Goal: Information Seeking & Learning: Learn about a topic

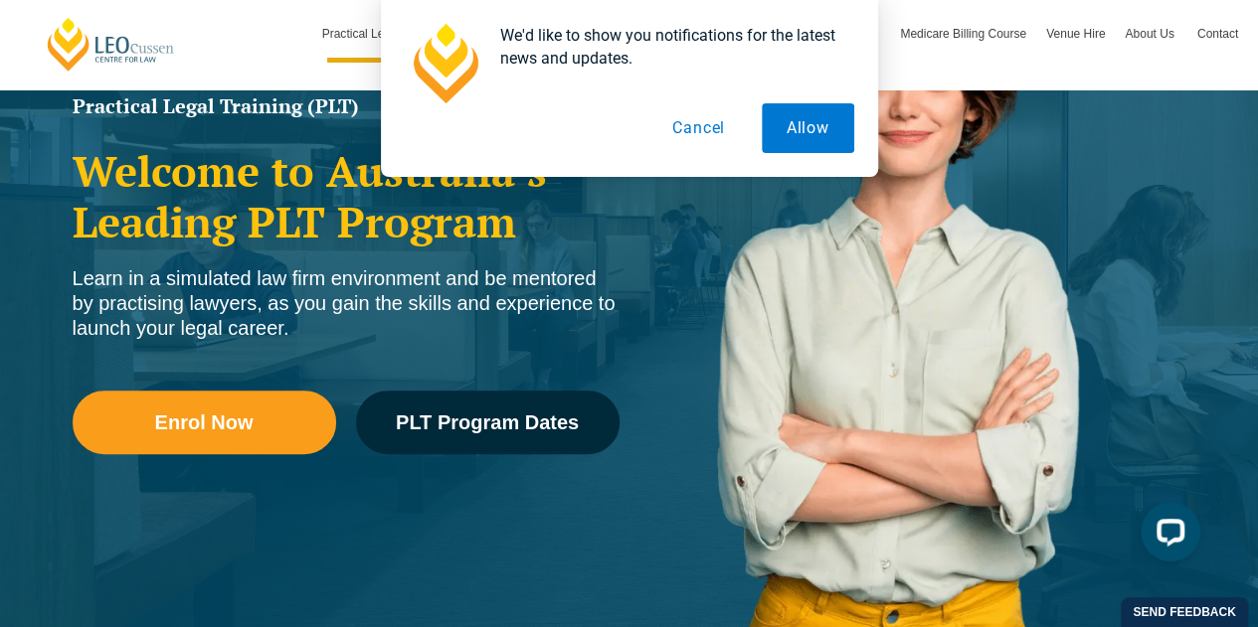
click at [713, 138] on button "Cancel" at bounding box center [698, 128] width 102 height 50
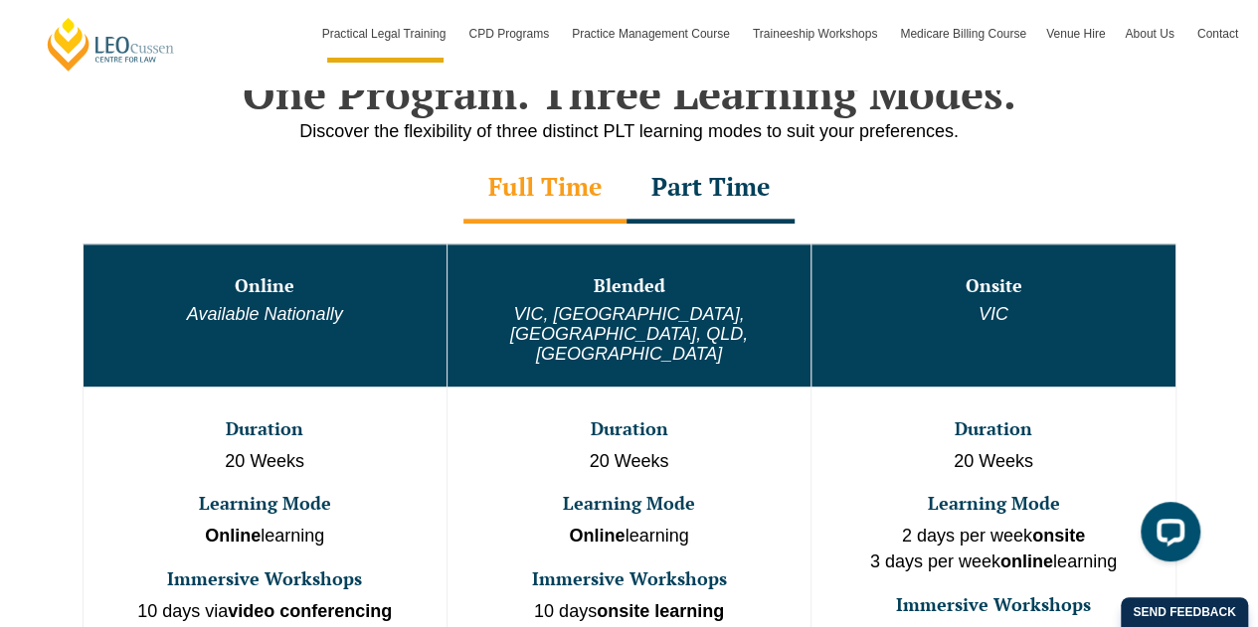
scroll to position [1094, 0]
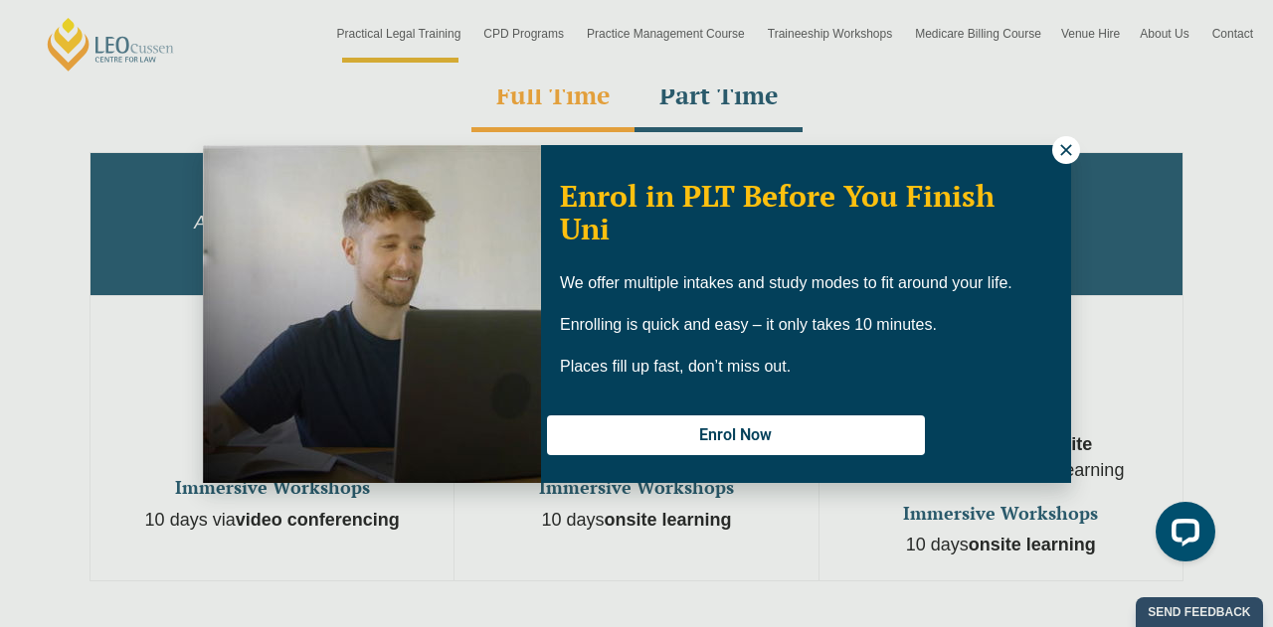
click at [1068, 147] on icon at bounding box center [1065, 149] width 11 height 11
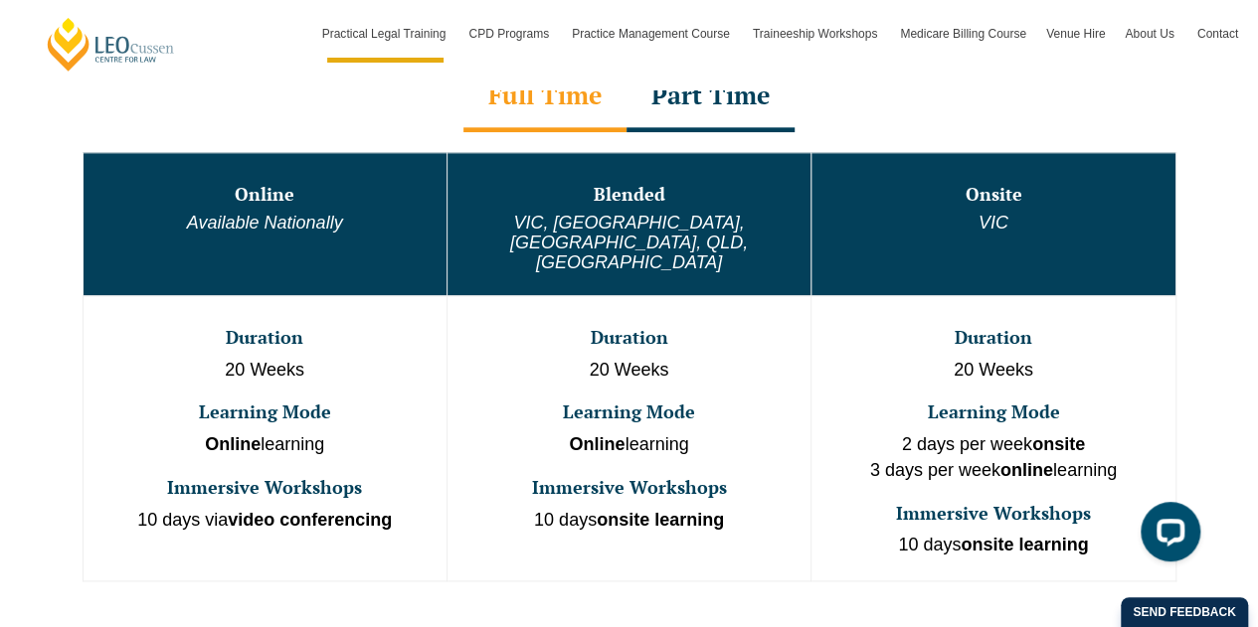
click at [744, 103] on div "Part Time" at bounding box center [710, 98] width 168 height 70
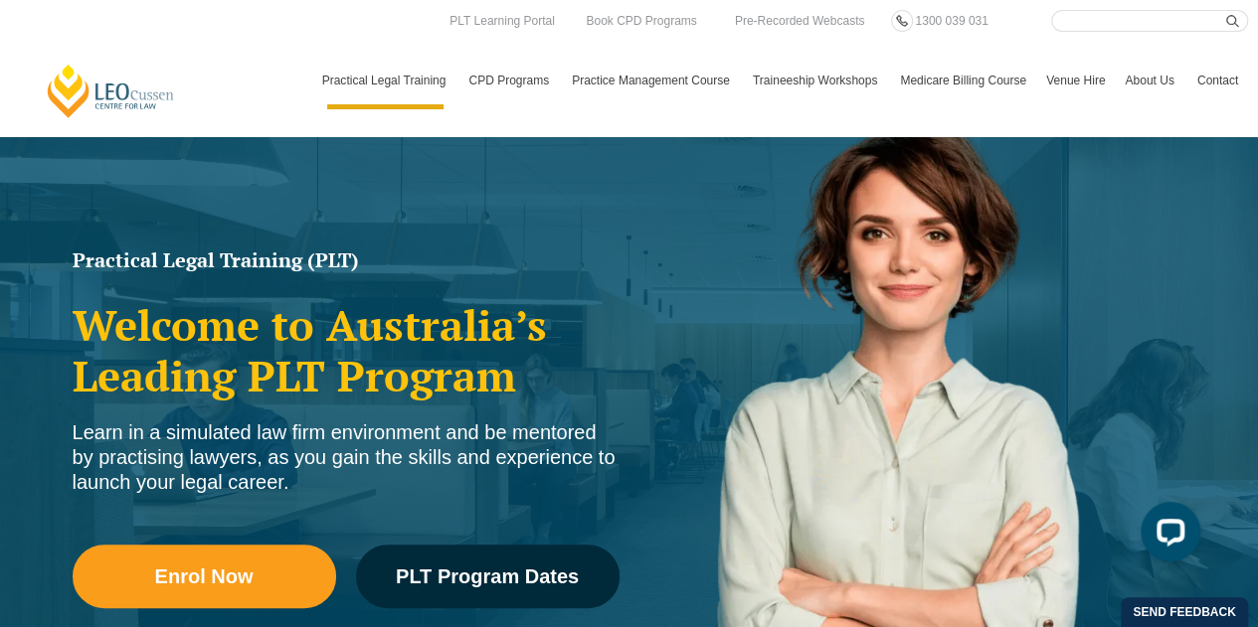
scroll to position [99, 0]
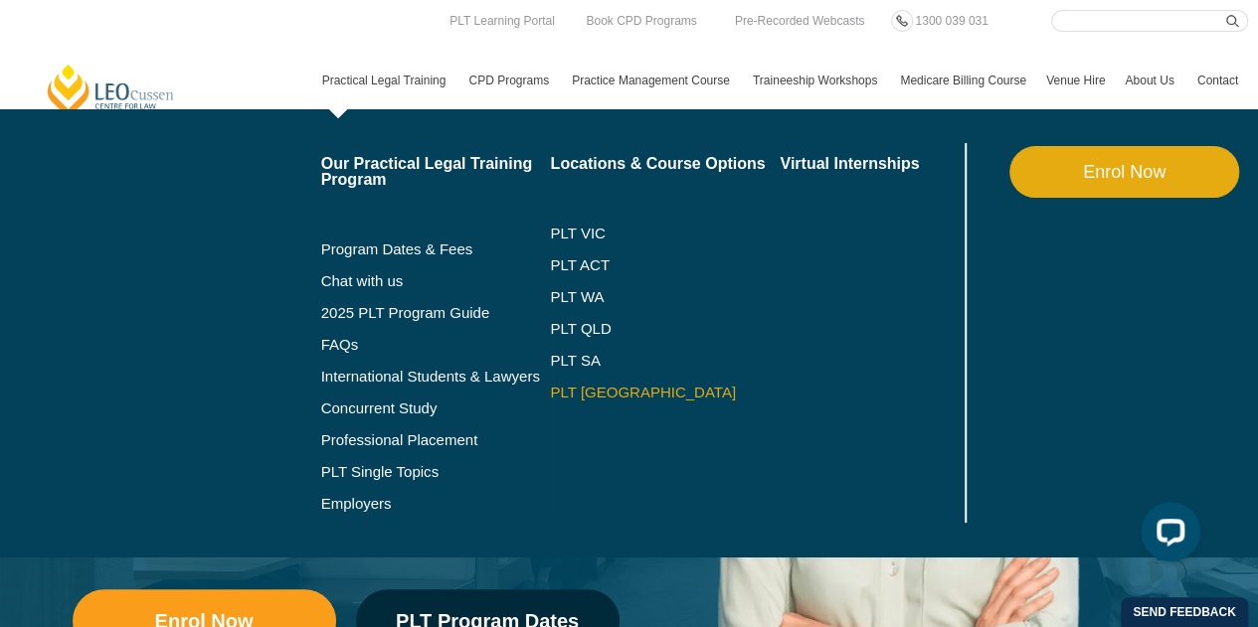
click at [590, 395] on link "PLT [GEOGRAPHIC_DATA]" at bounding box center [665, 393] width 230 height 16
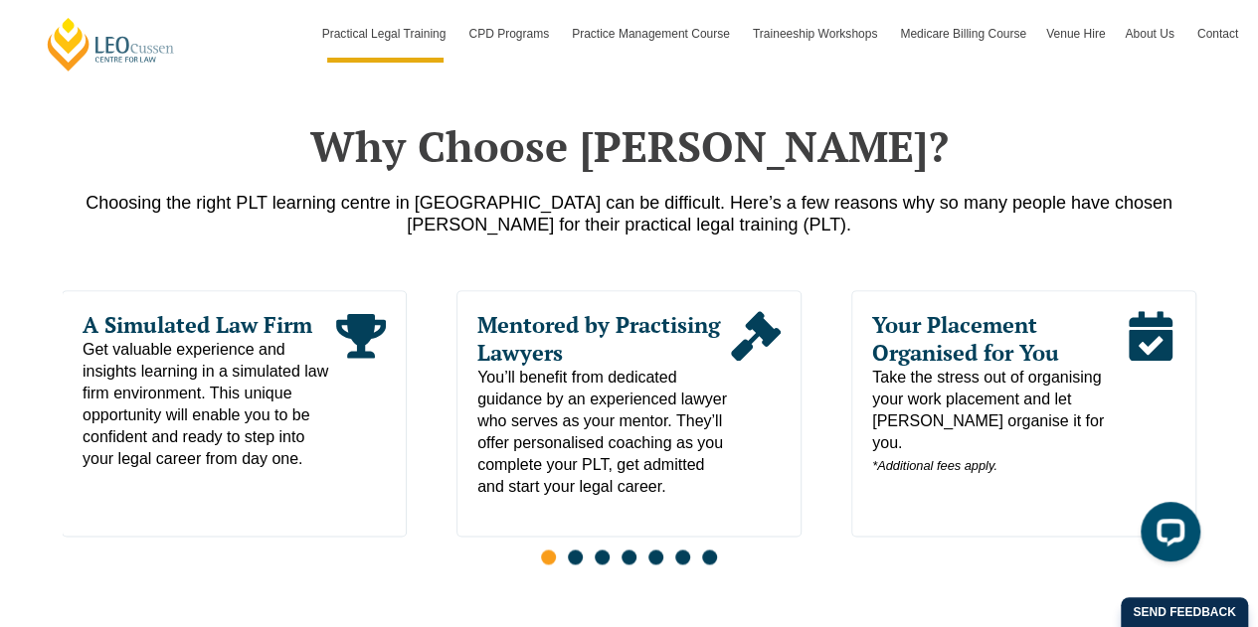
scroll to position [994, 0]
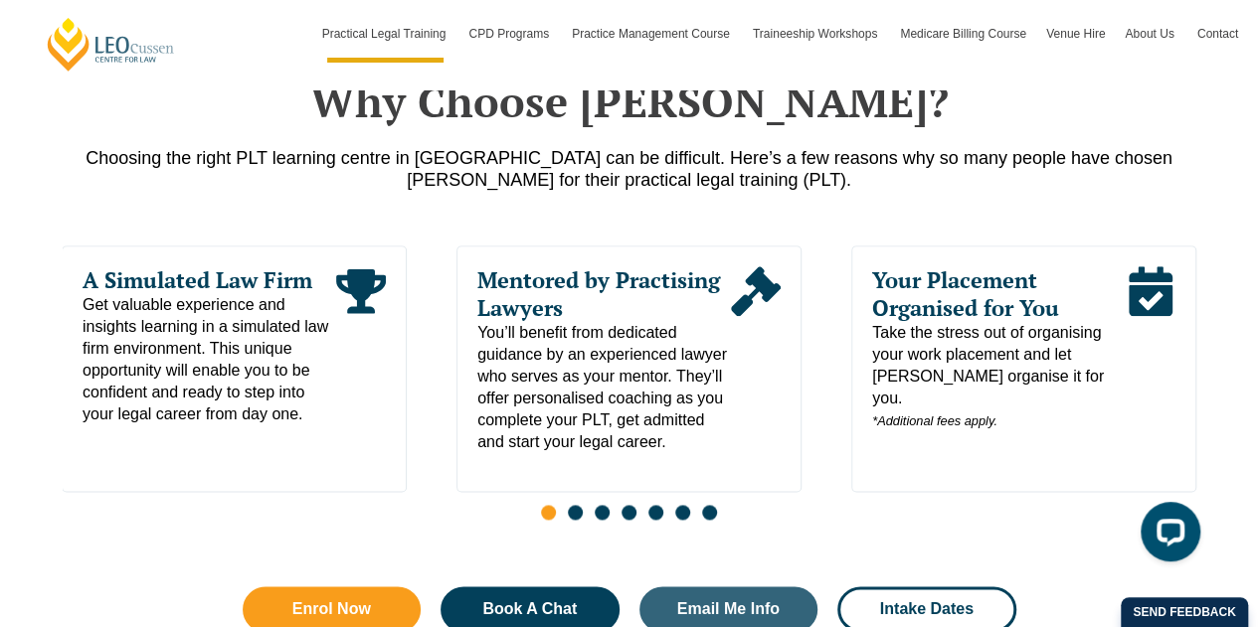
click at [578, 505] on span "Go to slide 2" at bounding box center [575, 512] width 15 height 15
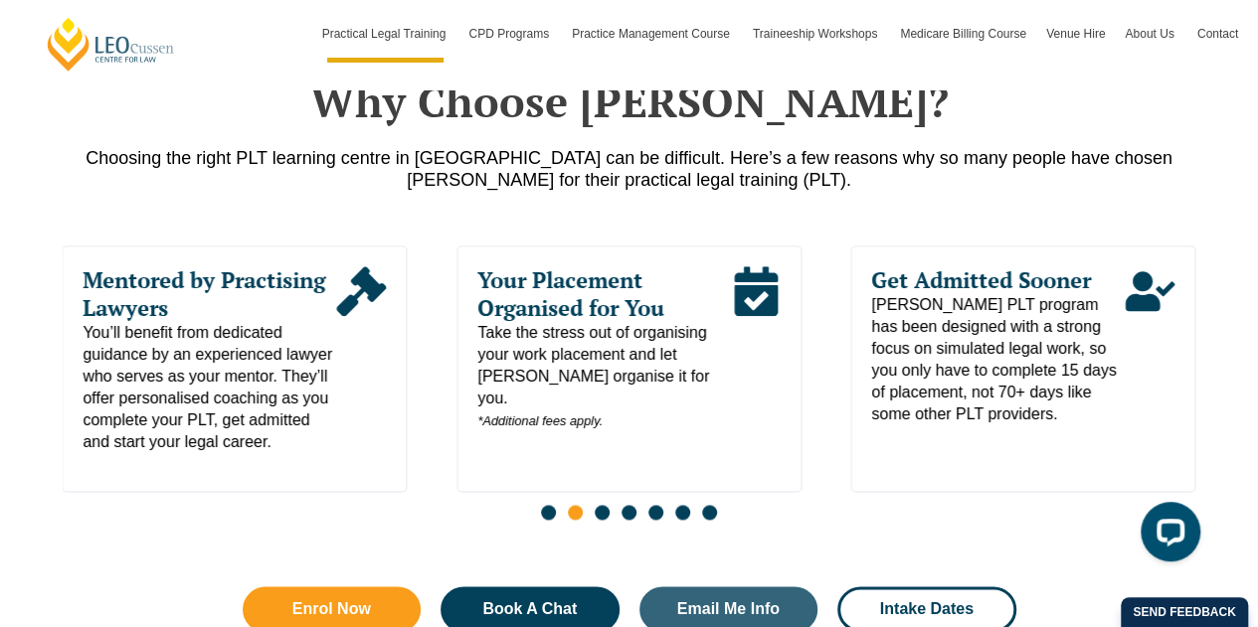
click at [603, 505] on span "Go to slide 3" at bounding box center [602, 512] width 15 height 15
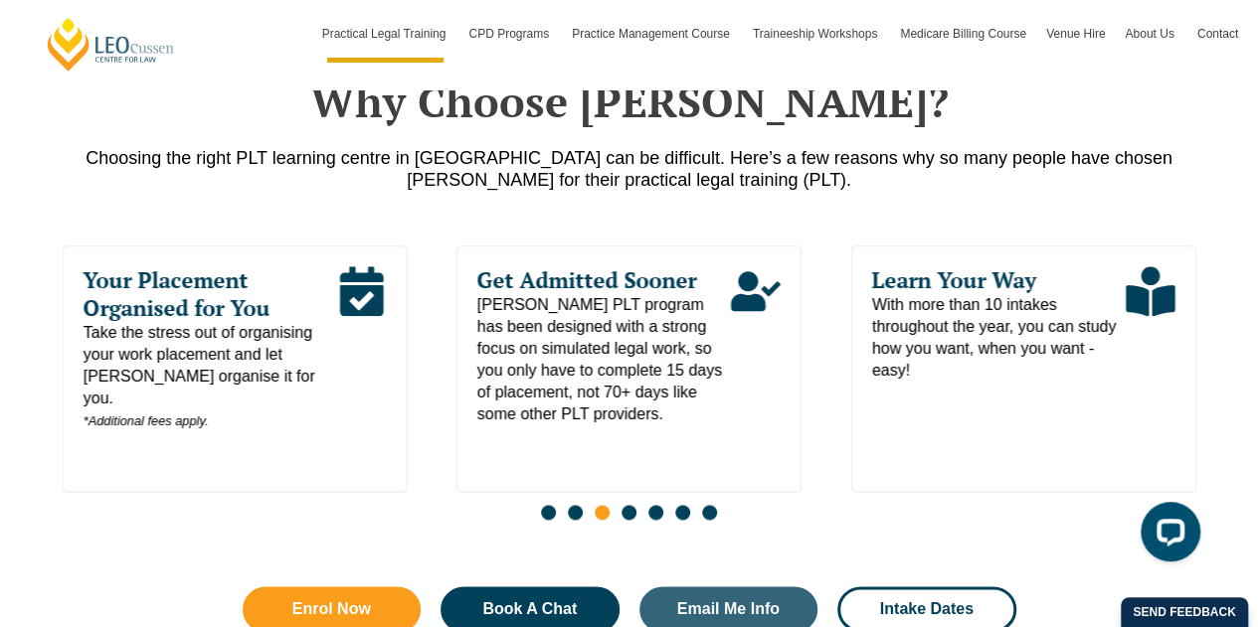
click at [630, 505] on span "Go to slide 4" at bounding box center [628, 512] width 15 height 15
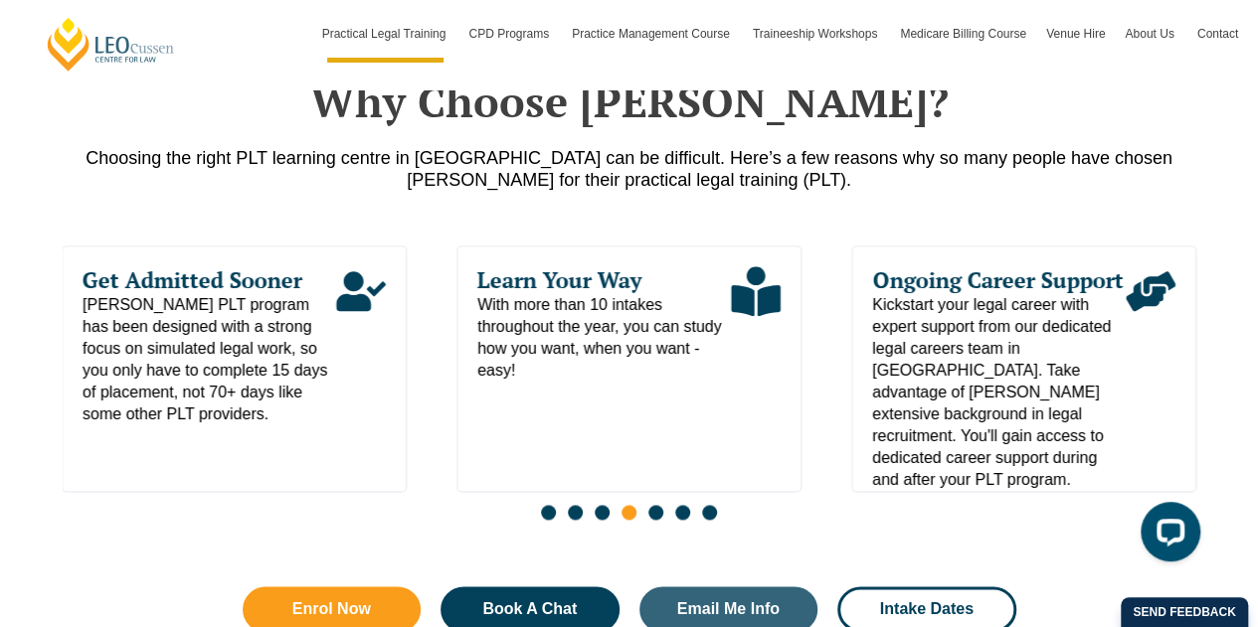
click at [660, 505] on span "Go to slide 5" at bounding box center [655, 512] width 15 height 15
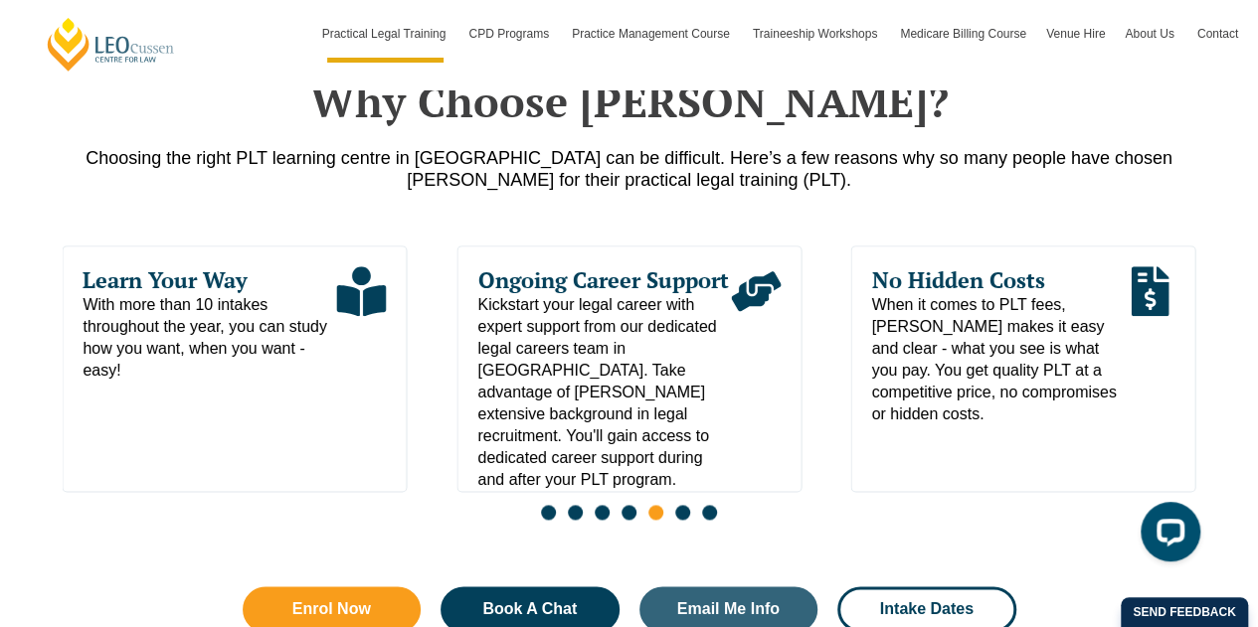
click at [692, 503] on div "Slides" at bounding box center [629, 514] width 1133 height 23
click at [679, 505] on span "Go to slide 6" at bounding box center [682, 512] width 15 height 15
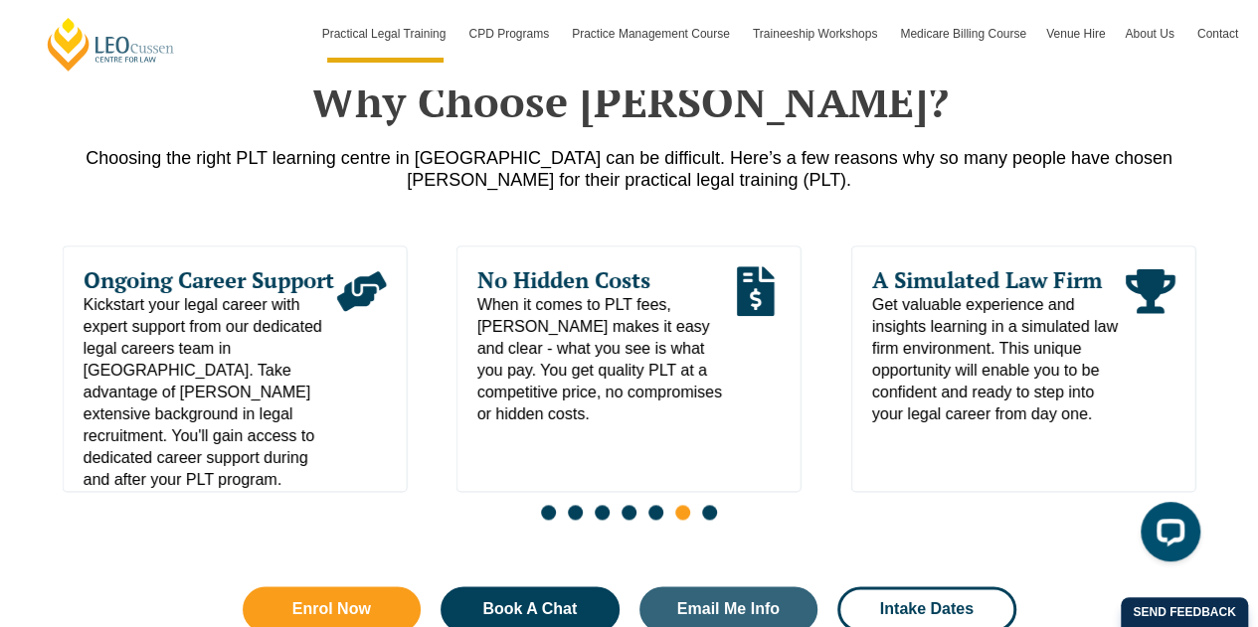
click at [710, 505] on span "Go to slide 7" at bounding box center [709, 512] width 15 height 15
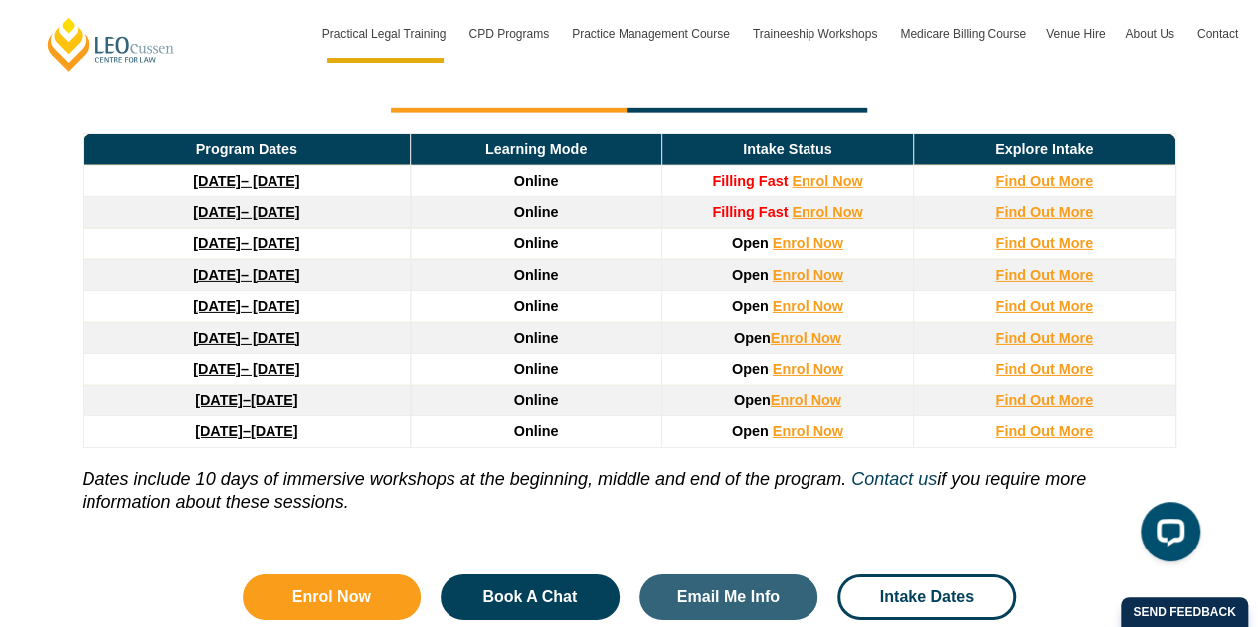
scroll to position [2983, 0]
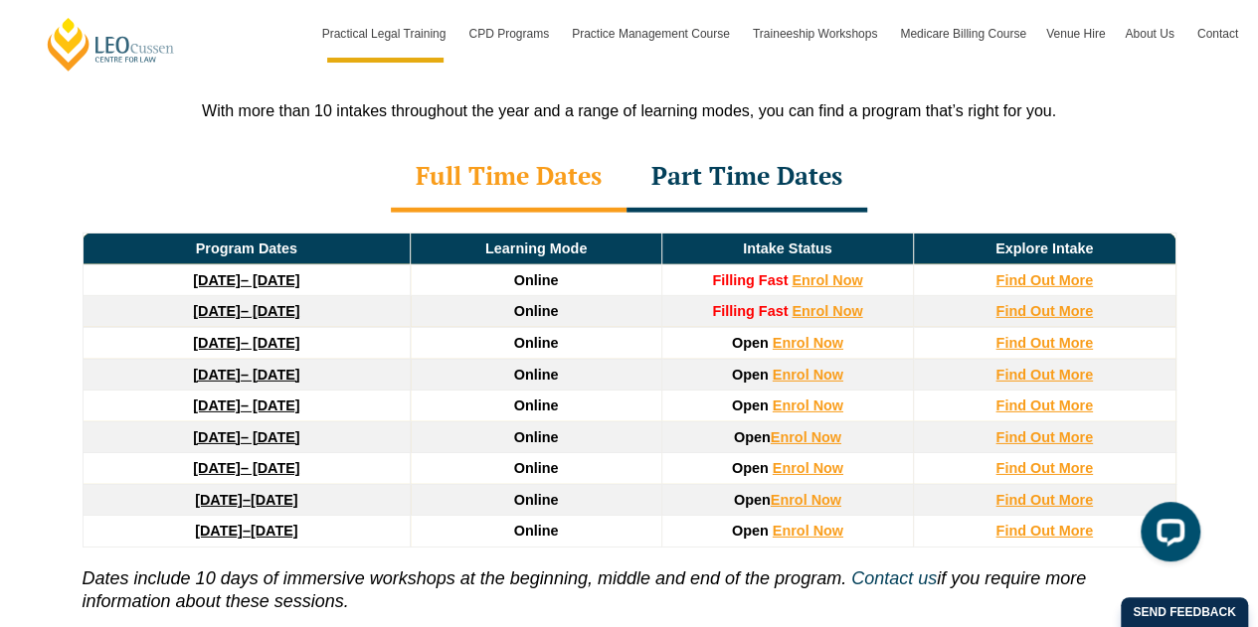
click at [834, 143] on div "Part Time Dates" at bounding box center [746, 178] width 241 height 70
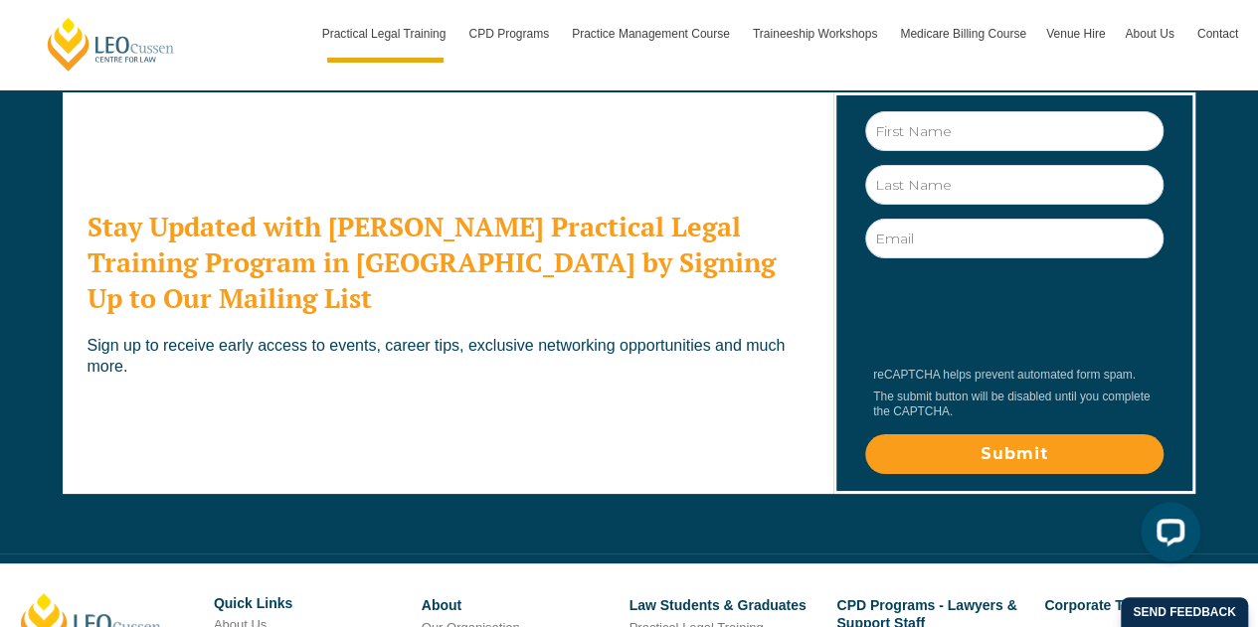
scroll to position [11284, 0]
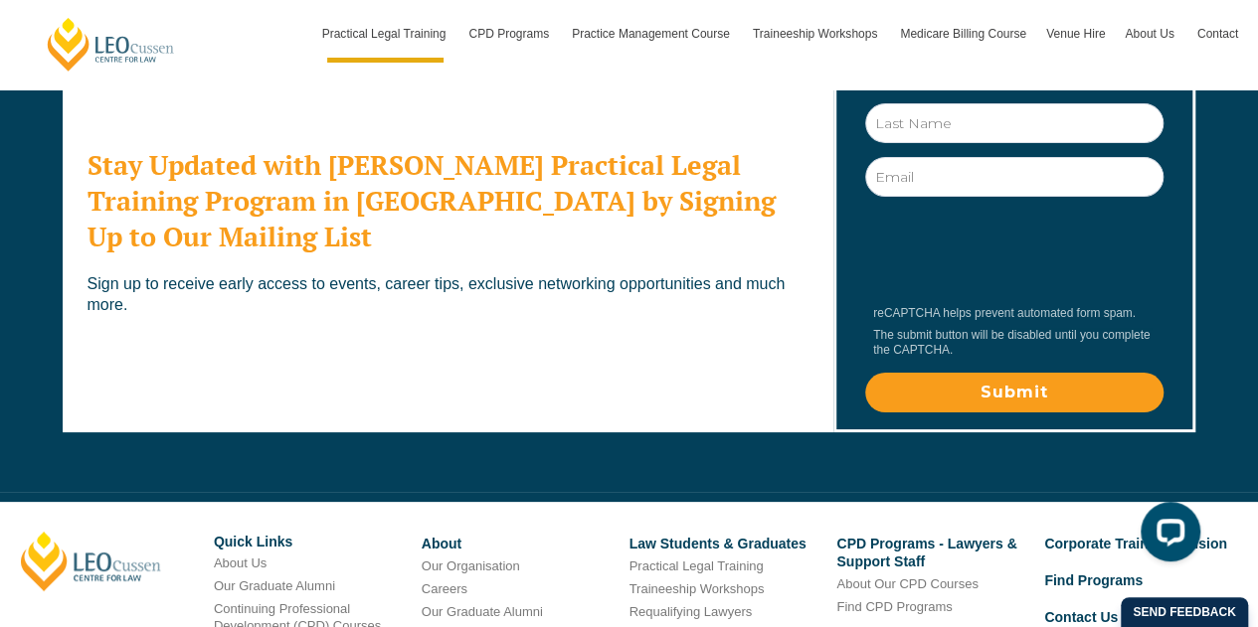
click at [447, 582] on link "Careers" at bounding box center [445, 589] width 46 height 15
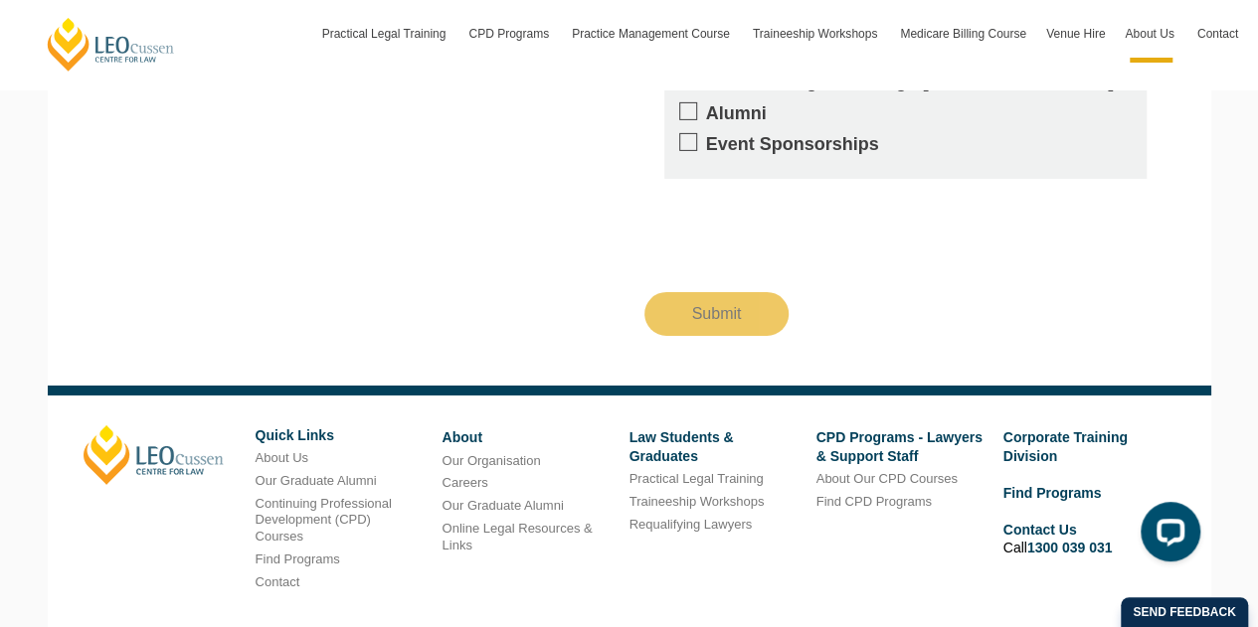
scroll to position [3357, 0]
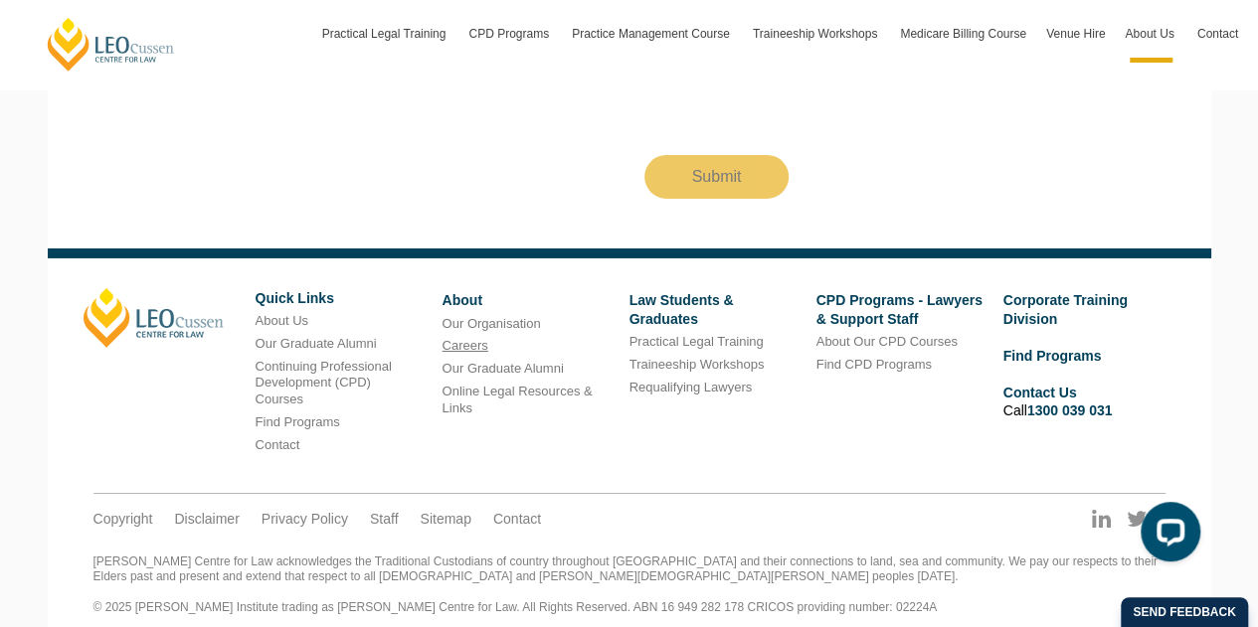
click at [477, 338] on link "Careers" at bounding box center [465, 345] width 46 height 15
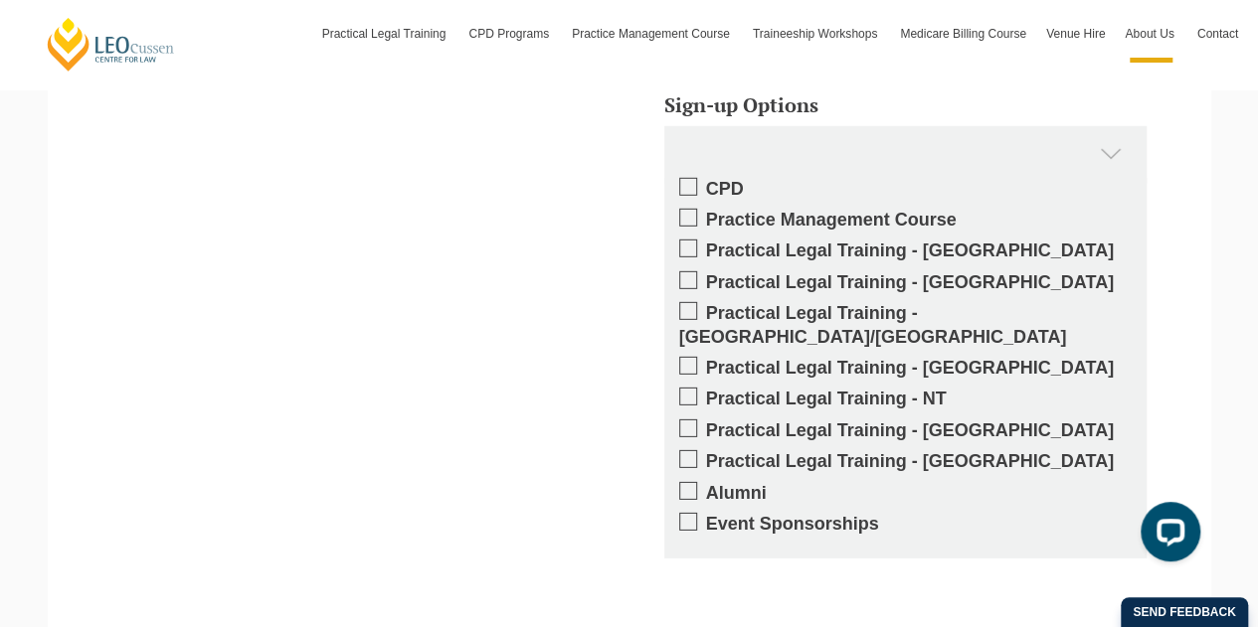
scroll to position [2883, 0]
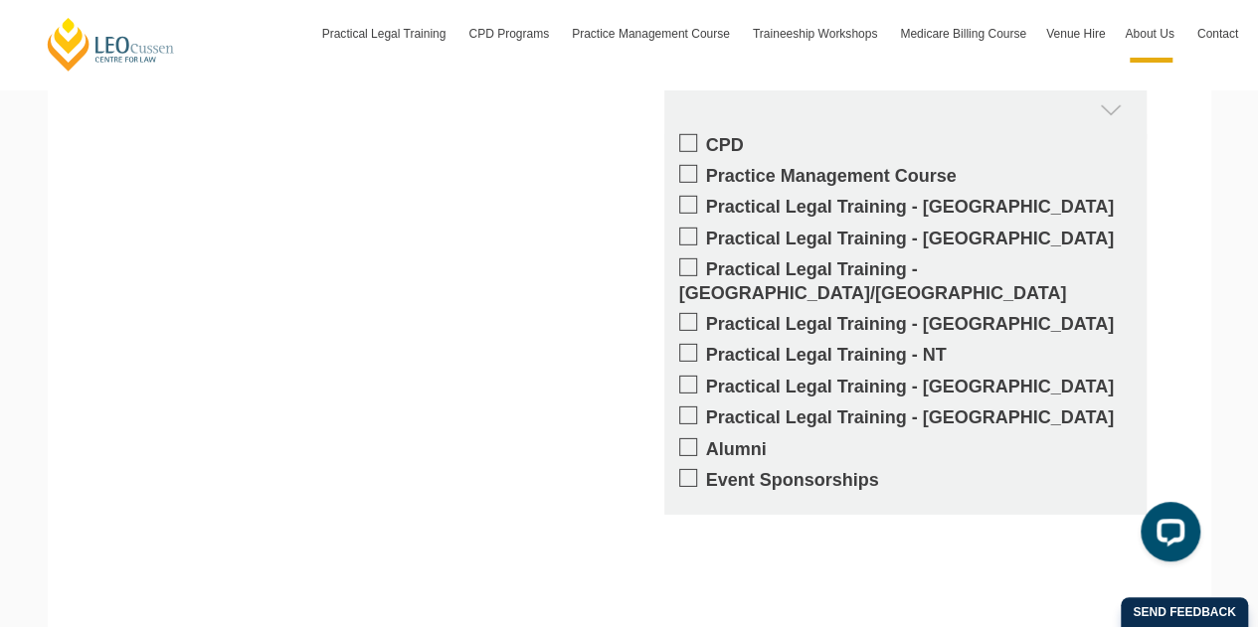
click at [684, 146] on span at bounding box center [688, 143] width 18 height 18
click at [706, 138] on input "CPD" at bounding box center [706, 138] width 0 height 0
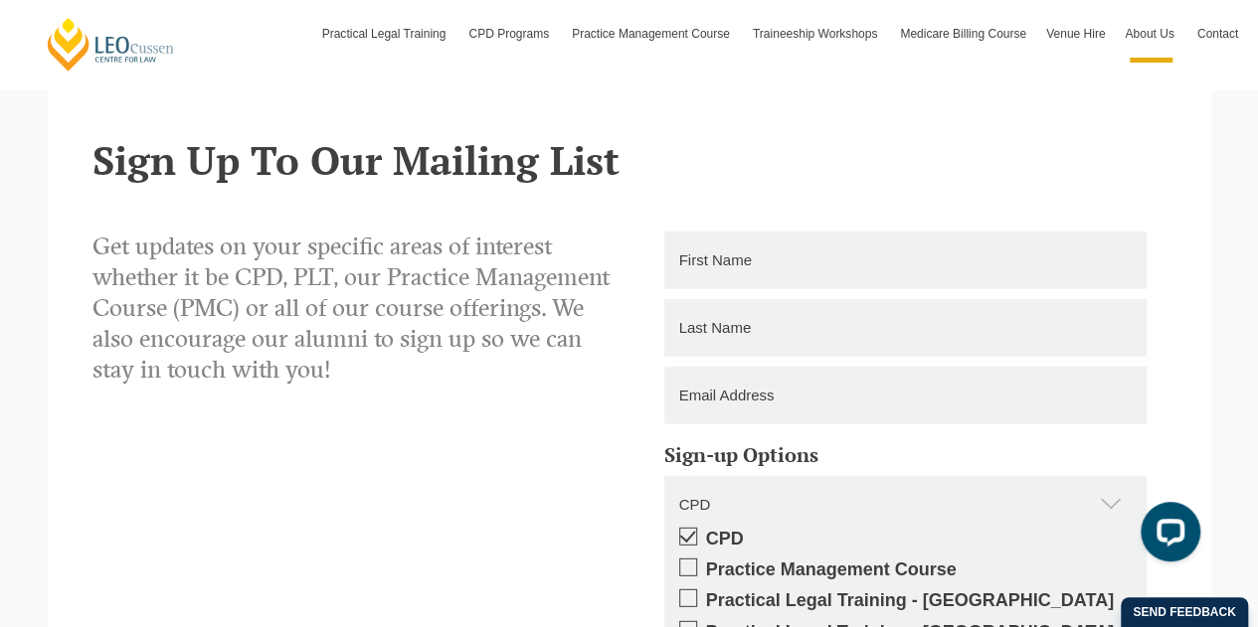
scroll to position [2486, 0]
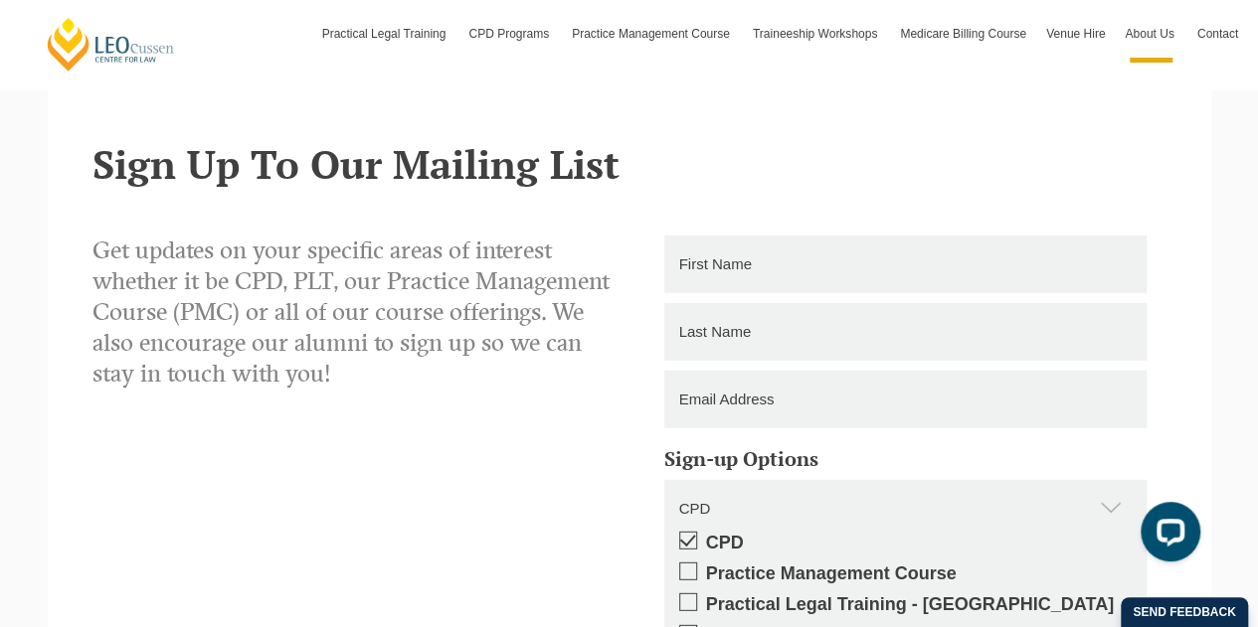
click at [760, 267] on input "text" at bounding box center [905, 265] width 482 height 58
type input "Keri"
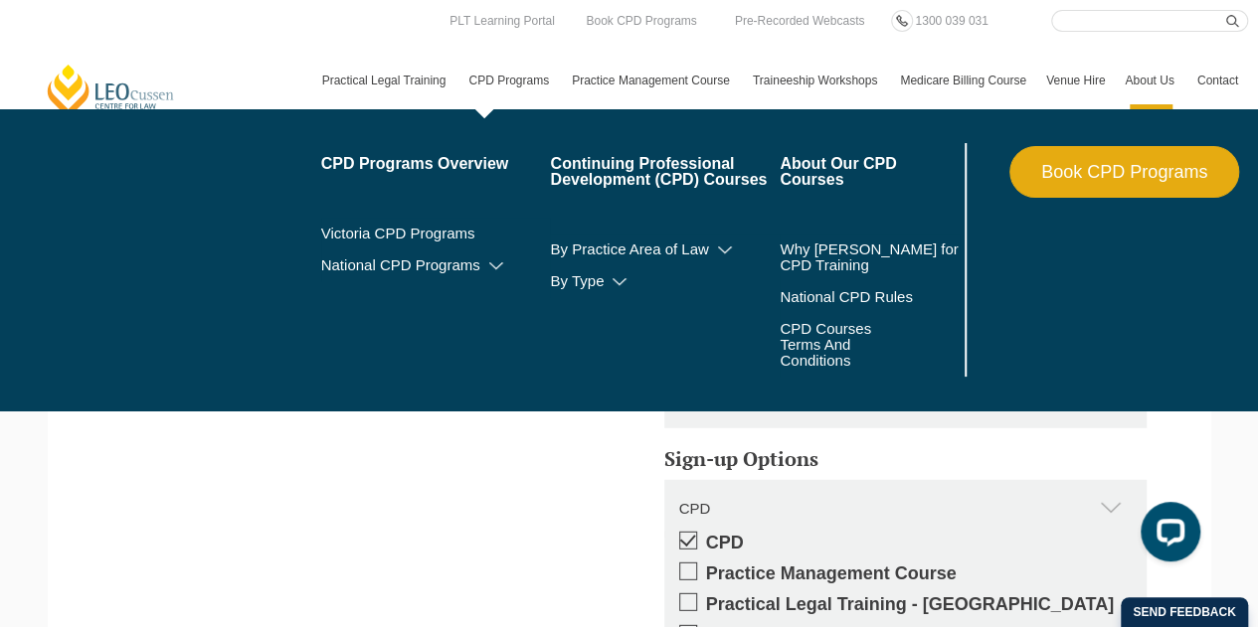
type input "Veckranges"
click at [509, 81] on link "CPD Programs" at bounding box center [509, 81] width 103 height 58
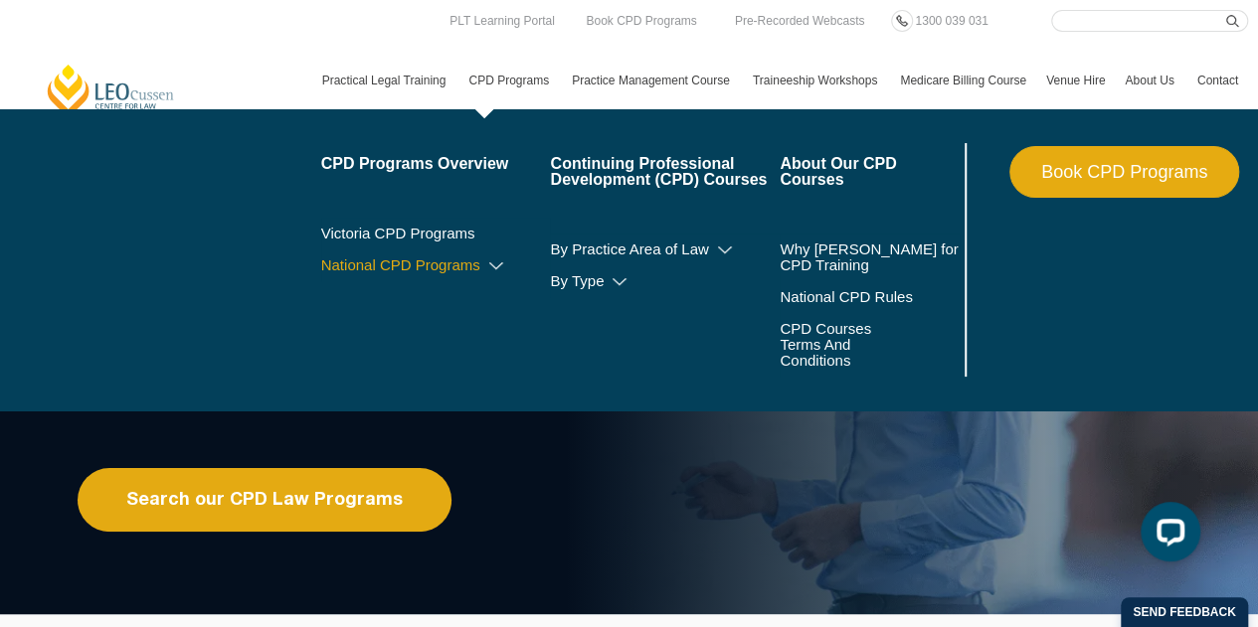
click at [497, 268] on icon at bounding box center [496, 267] width 20 height 14
click at [455, 294] on icon at bounding box center [454, 295] width 20 height 14
